Goal: Check status: Check status

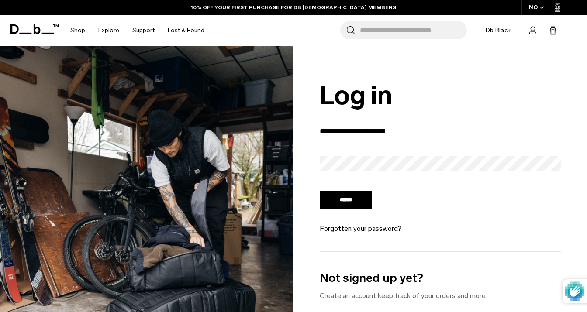
click at [368, 200] on input "******" at bounding box center [346, 200] width 52 height 18
click at [334, 199] on input "******" at bounding box center [346, 200] width 52 height 18
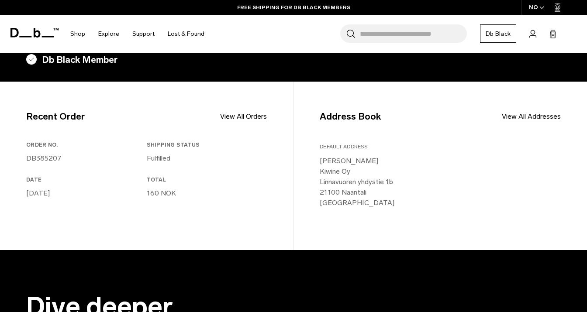
scroll to position [189, 0]
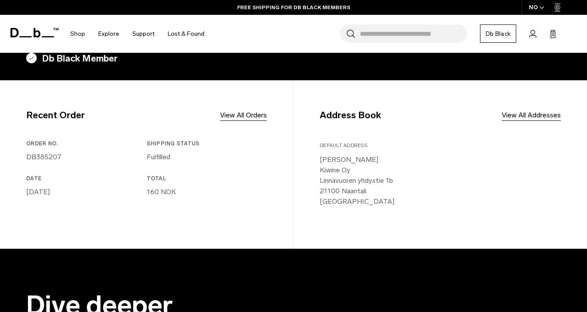
click at [177, 144] on h3 "Shipping Status" at bounding box center [205, 144] width 117 height 8
click at [60, 159] on p "DB385207" at bounding box center [84, 157] width 117 height 10
click at [54, 158] on link "DB385207" at bounding box center [43, 157] width 35 height 8
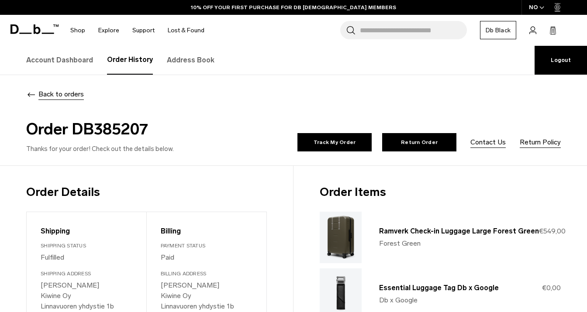
drag, startPoint x: 152, startPoint y: 131, endPoint x: 75, endPoint y: 125, distance: 77.5
click at [75, 125] on h2 "Order DB385207" at bounding box center [158, 129] width 264 height 24
copy h2 "DB385207"
click at [335, 145] on link "Track My Order" at bounding box center [334, 142] width 74 height 18
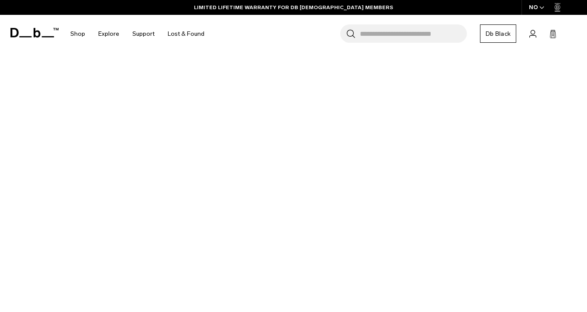
scroll to position [274, 0]
